Goal: Entertainment & Leisure: Consume media (video, audio)

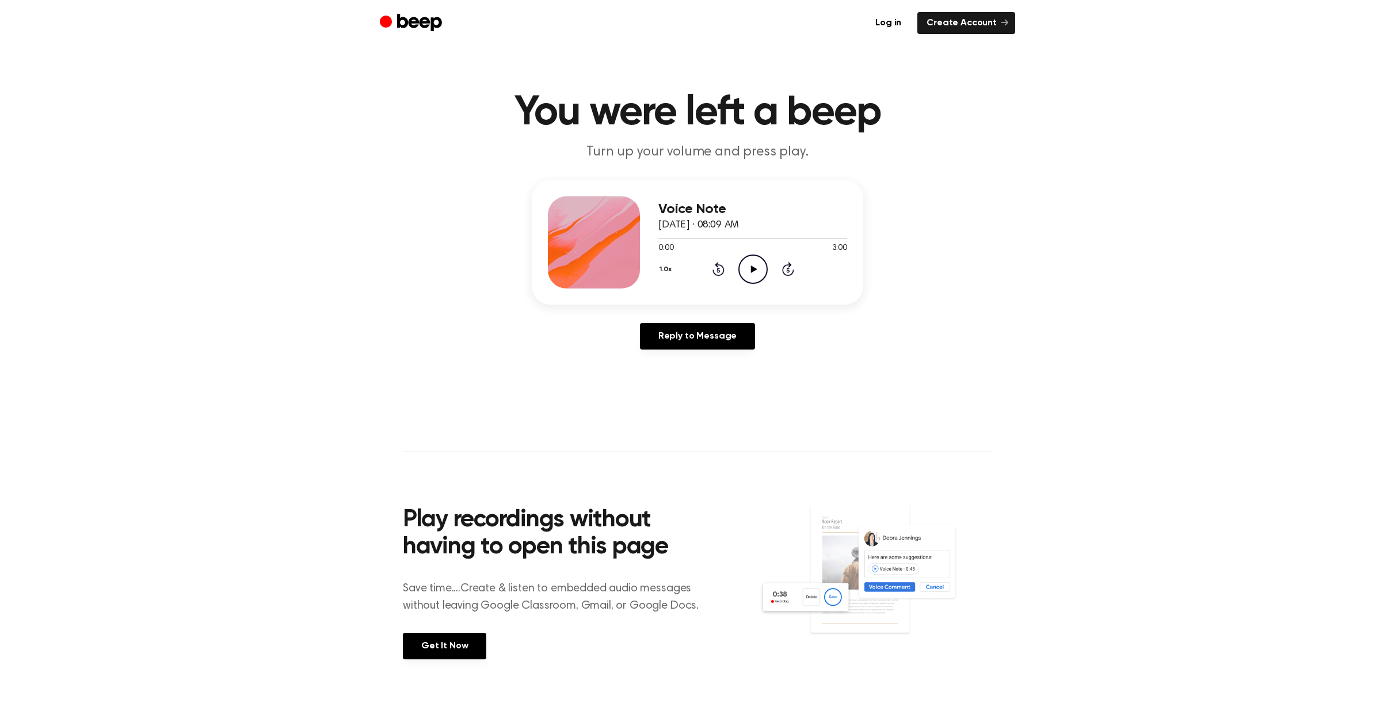
click at [744, 272] on icon "Play Audio" at bounding box center [753, 268] width 29 height 29
click at [756, 273] on icon "Pause Audio" at bounding box center [753, 268] width 29 height 29
click at [758, 264] on icon "Play Audio" at bounding box center [753, 268] width 29 height 29
click at [750, 267] on icon "Play Audio" at bounding box center [753, 268] width 29 height 29
click at [751, 259] on icon "Play Audio" at bounding box center [753, 268] width 29 height 29
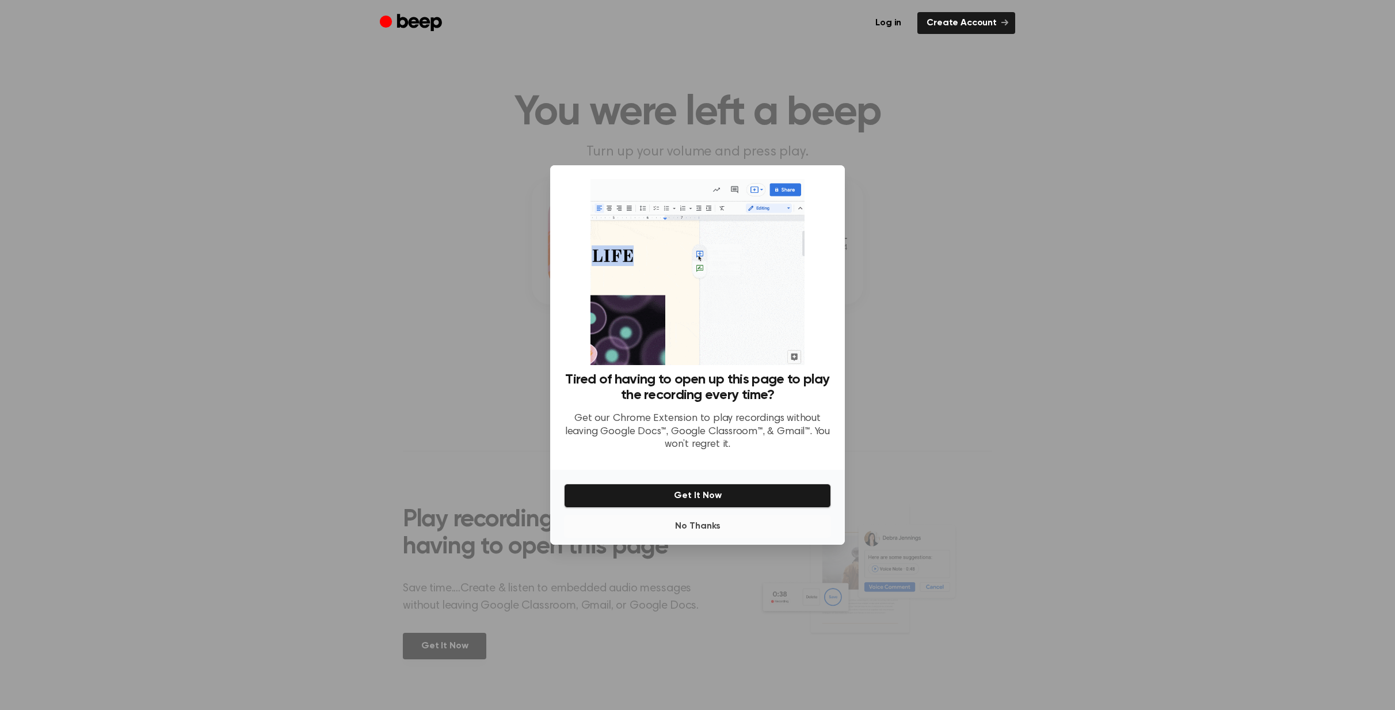
click at [702, 523] on button "No Thanks" at bounding box center [697, 526] width 267 height 23
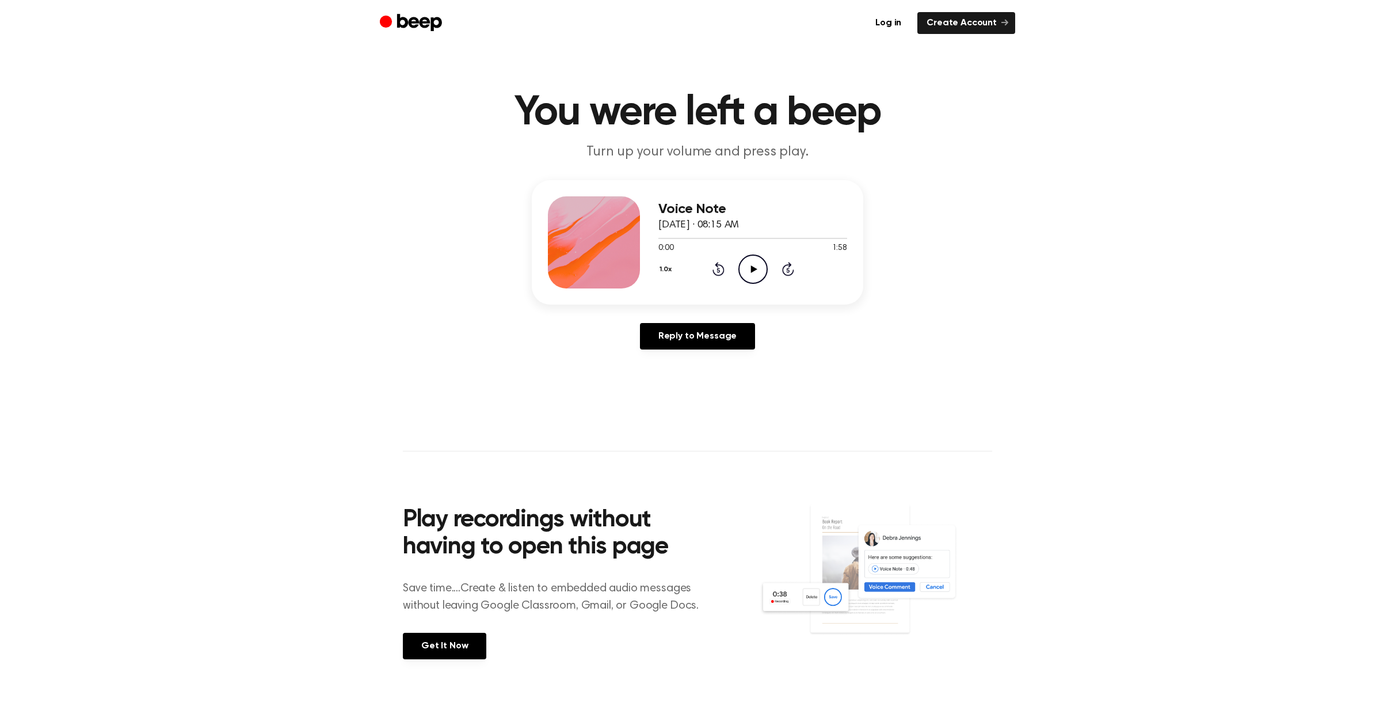
click at [756, 266] on icon "Play Audio" at bounding box center [753, 268] width 29 height 29
click at [748, 266] on icon "Play Audio" at bounding box center [753, 268] width 29 height 29
click at [756, 271] on icon "Play Audio" at bounding box center [753, 268] width 29 height 29
